Goal: Transaction & Acquisition: Purchase product/service

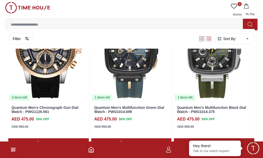
scroll to position [167, 0]
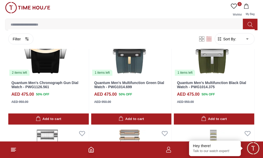
type input "***"
drag, startPoint x: 60, startPoint y: 126, endPoint x: 11, endPoint y: 136, distance: 49.7
click at [0, 0] on div "1 106 AED 1.00 - AED 106.00" at bounding box center [0, 0] width 0 height 0
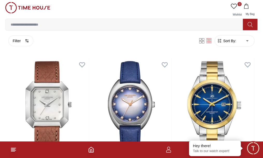
scroll to position [57, 0]
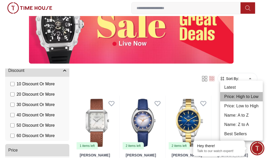
click at [236, 99] on li "Price: High to Low" at bounding box center [241, 96] width 43 height 9
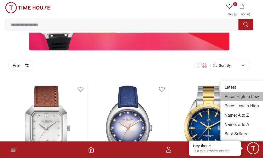
type input "*"
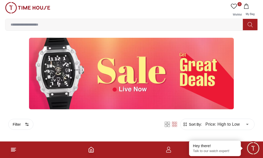
click at [236, 55] on div at bounding box center [131, 74] width 263 height 72
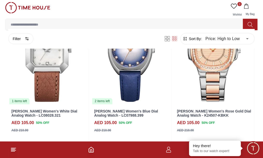
scroll to position [276, 0]
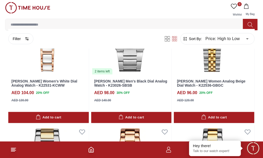
scroll to position [933, 0]
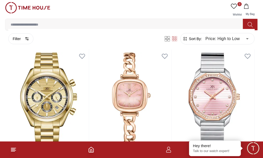
scroll to position [1458, 0]
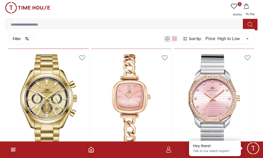
type input "***"
click at [0, 0] on span "628" at bounding box center [0, 0] width 0 height 0
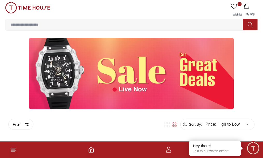
scroll to position [325, 0]
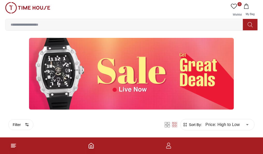
click at [0, 0] on nav "Home" at bounding box center [0, 0] width 0 height 0
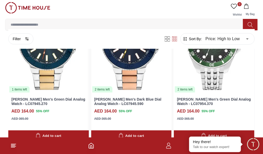
scroll to position [460, 0]
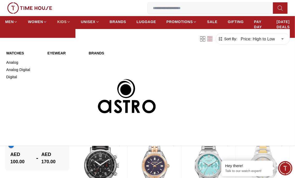
scroll to position [253, 0]
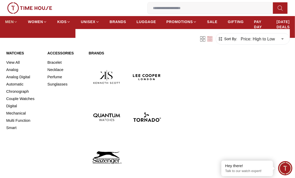
click at [12, 22] on span "MEN" at bounding box center [9, 21] width 9 height 5
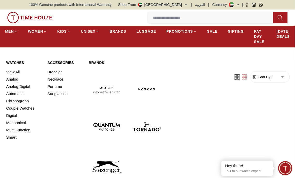
click at [17, 61] on link "Watches" at bounding box center [23, 62] width 35 height 5
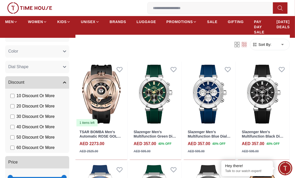
scroll to position [408, 0]
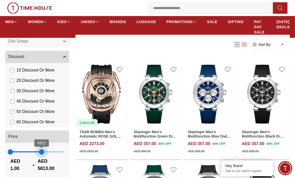
type input "****"
drag, startPoint x: 42, startPoint y: 151, endPoint x: 35, endPoint y: 152, distance: 6.8
click at [35, 152] on span "1 5813" at bounding box center [37, 152] width 54 height 8
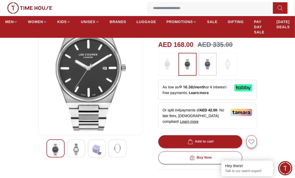
scroll to position [65, 0]
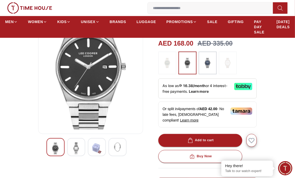
click at [69, 144] on div at bounding box center [76, 147] width 18 height 18
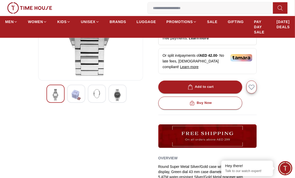
scroll to position [129, 0]
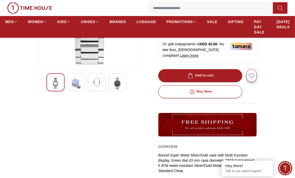
click at [121, 82] on img at bounding box center [117, 84] width 9 height 12
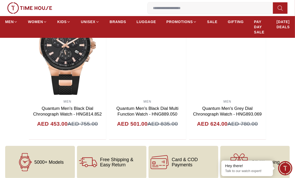
scroll to position [550, 0]
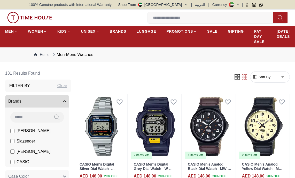
click at [266, 78] on span "Sort By:" at bounding box center [265, 76] width 14 height 5
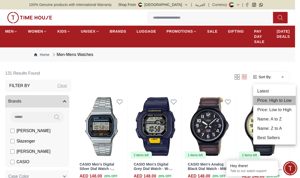
click at [277, 103] on li "Price: High to Low" at bounding box center [275, 100] width 43 height 9
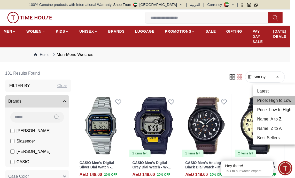
type input "*"
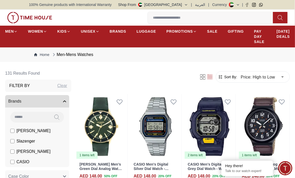
click at [181, 75] on div "Filter Sort By: Price: High to Low * ​" at bounding box center [183, 77] width 215 height 20
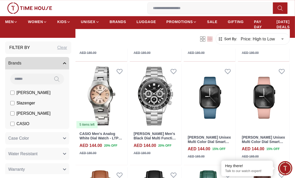
scroll to position [338, 0]
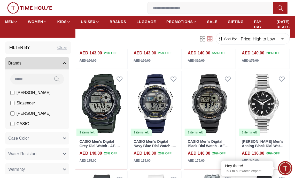
scroll to position [745, 0]
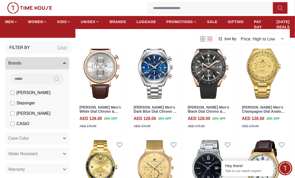
scroll to position [1409, 0]
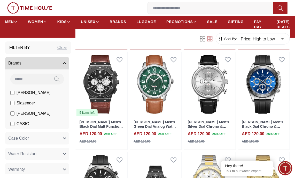
scroll to position [1920, 0]
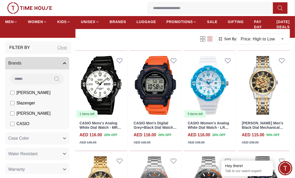
scroll to position [2422, 0]
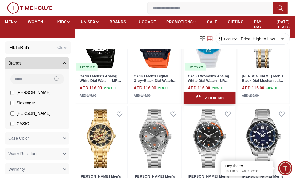
scroll to position [2436, 0]
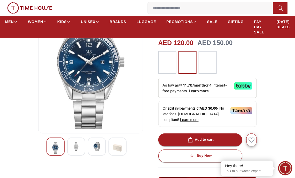
scroll to position [97, 0]
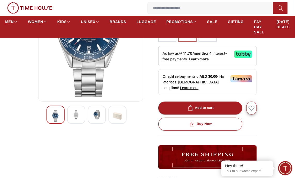
click at [67, 115] on div at bounding box center [76, 115] width 18 height 18
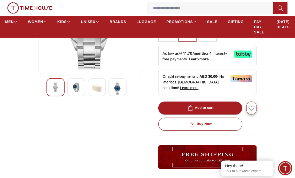
click at [75, 115] on div "20%" at bounding box center [90, 109] width 105 height 281
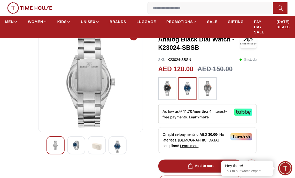
scroll to position [32, 0]
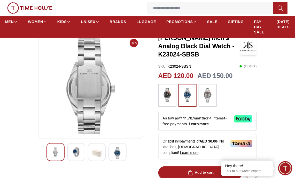
click at [122, 150] on img at bounding box center [117, 153] width 9 height 12
